Goal: Transaction & Acquisition: Purchase product/service

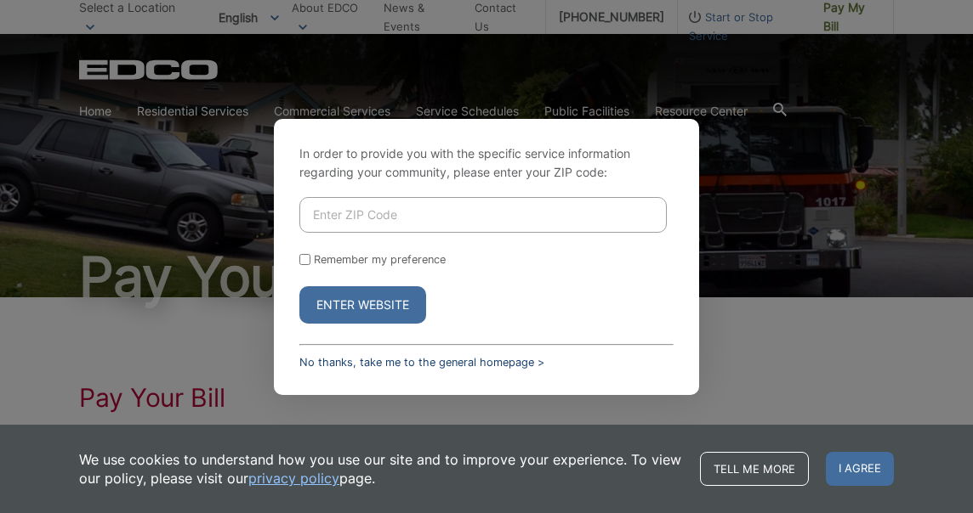
click at [398, 356] on link "No thanks, take me to the general homepage >" at bounding box center [421, 362] width 245 height 13
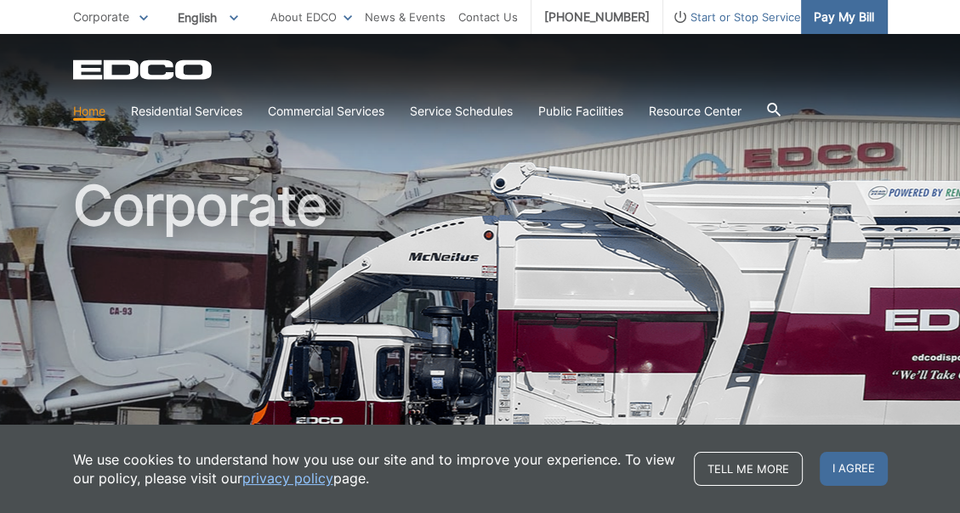
click at [830, 22] on span "Pay My Bill" at bounding box center [844, 17] width 60 height 19
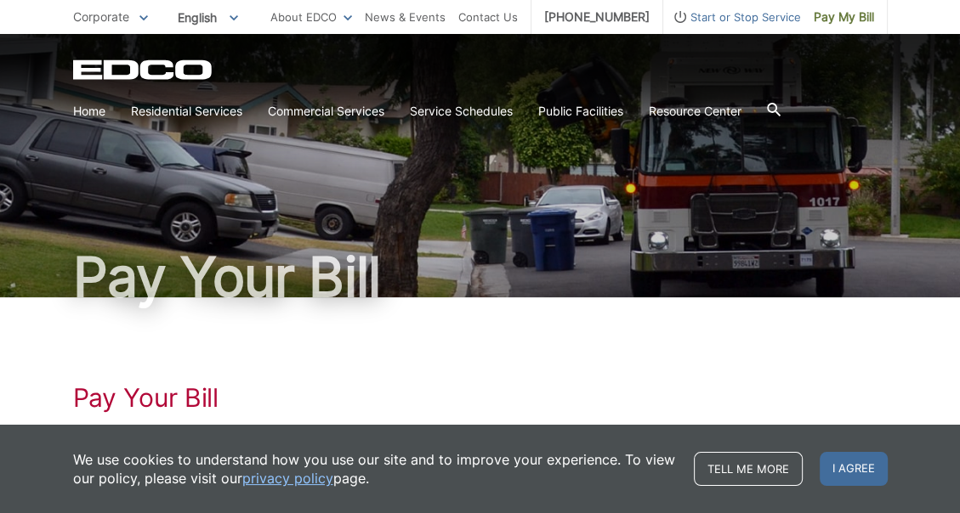
scroll to position [85, 0]
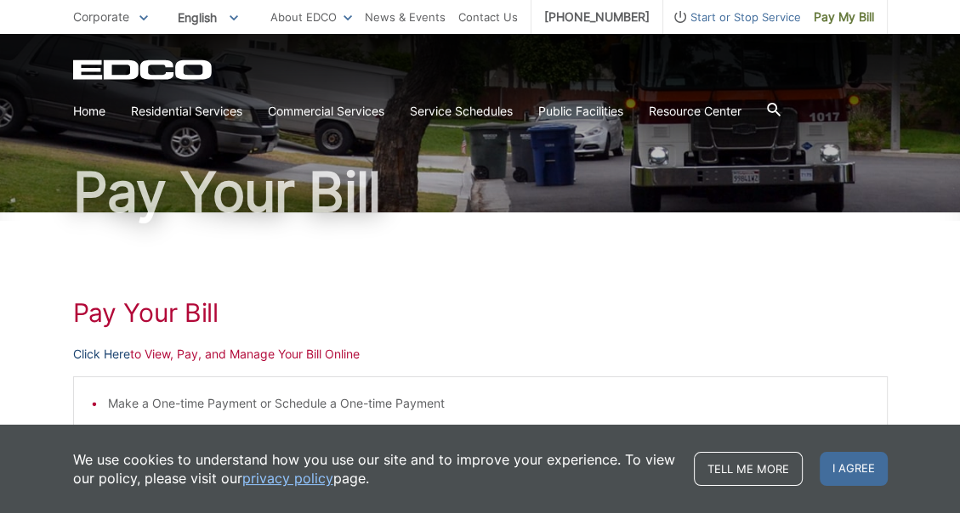
click at [112, 357] on link "Click Here" at bounding box center [101, 354] width 57 height 19
click at [833, 21] on span "Pay My Bill" at bounding box center [844, 17] width 60 height 19
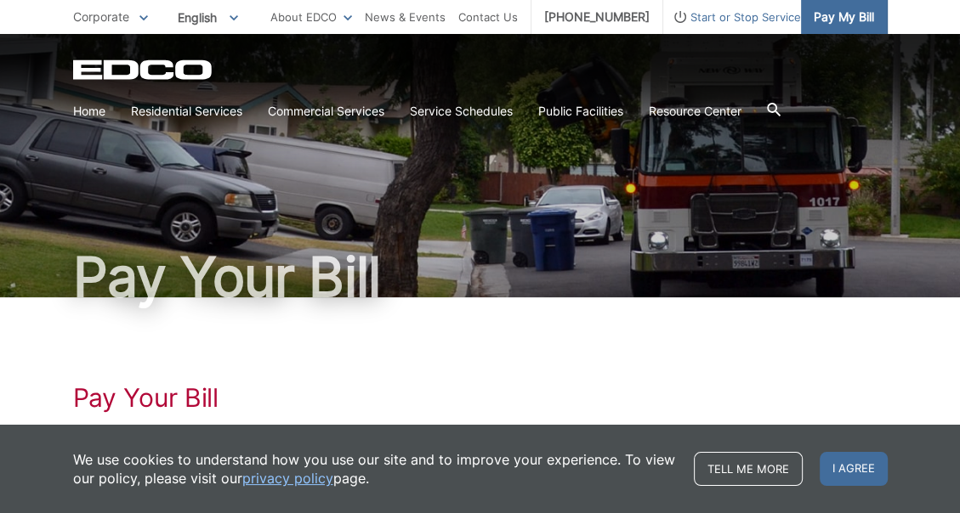
click at [848, 10] on span "Pay My Bill" at bounding box center [844, 17] width 60 height 19
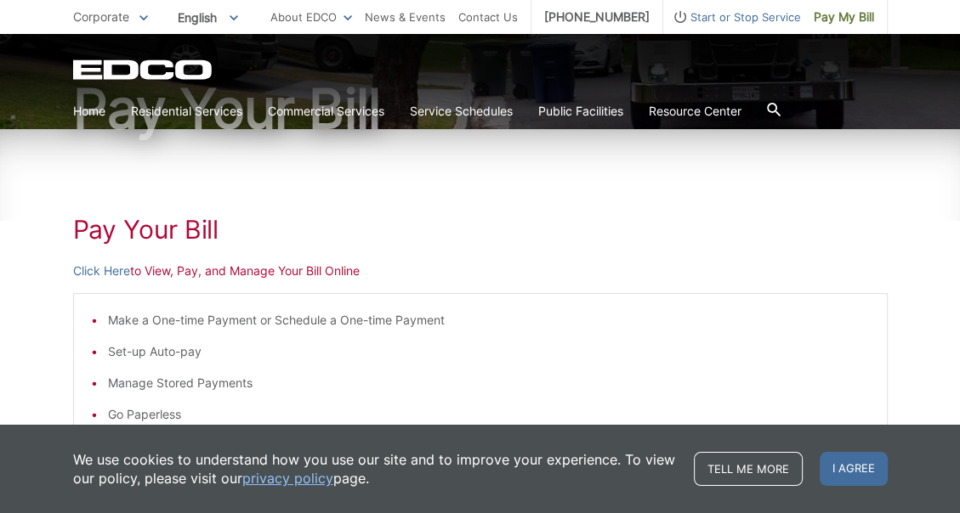
scroll to position [170, 0]
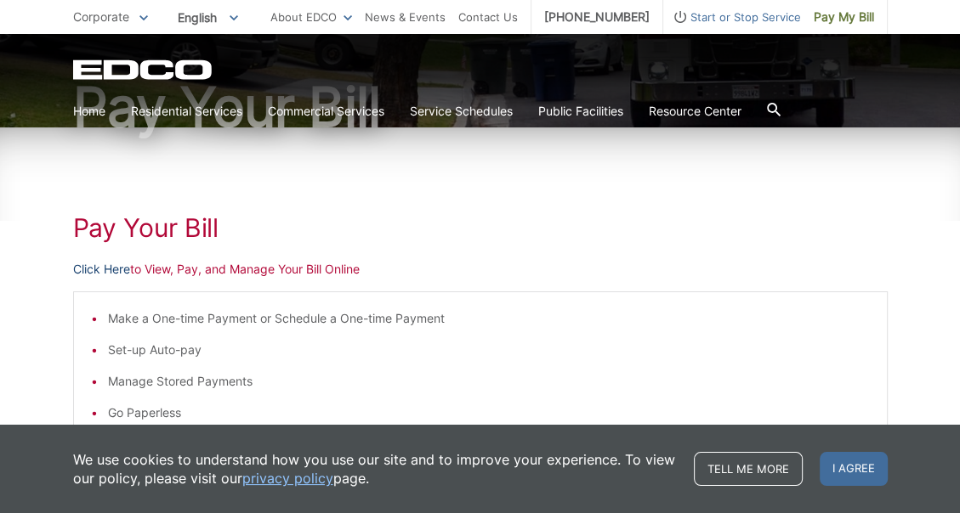
click at [113, 267] on link "Click Here" at bounding box center [101, 269] width 57 height 19
